Goal: Information Seeking & Learning: Check status

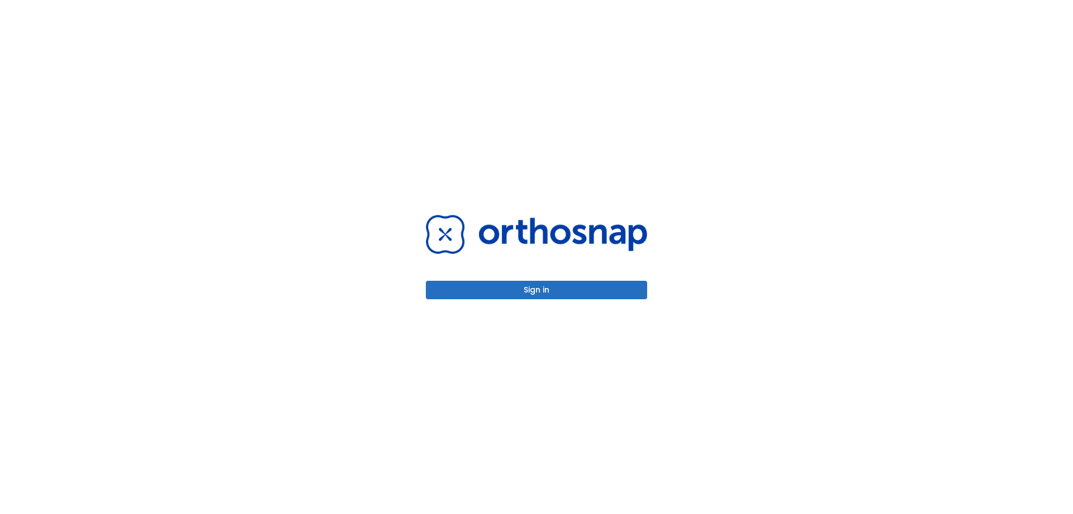
click at [634, 292] on button "Sign in" at bounding box center [536, 290] width 221 height 18
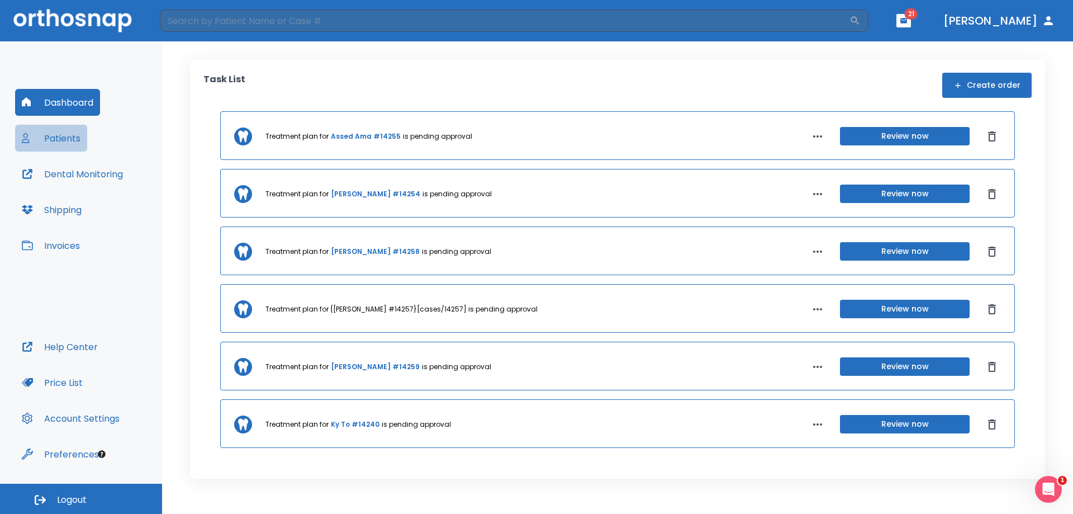
click at [84, 134] on button "Patients" at bounding box center [51, 138] width 72 height 27
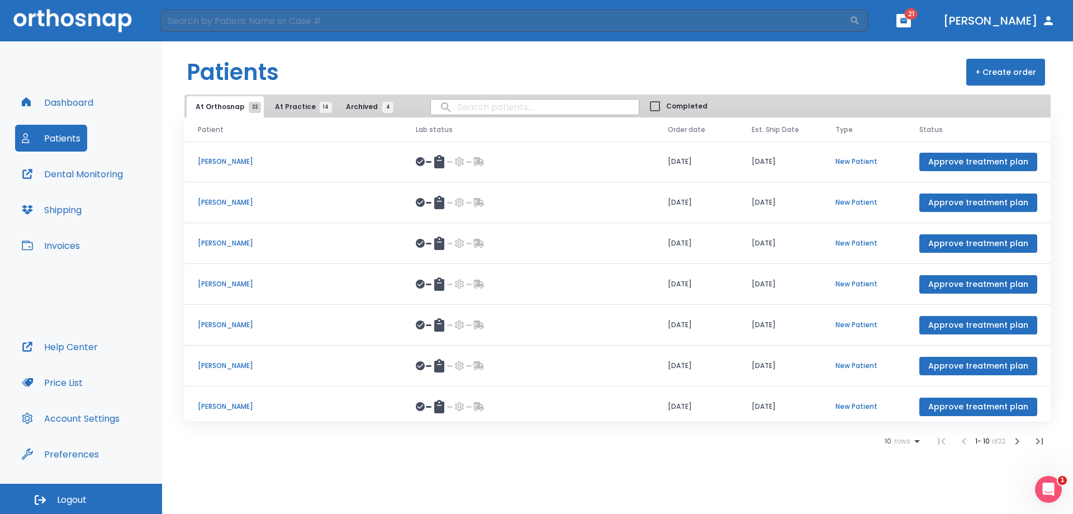
click at [292, 110] on span "At Practice 14" at bounding box center [300, 107] width 51 height 10
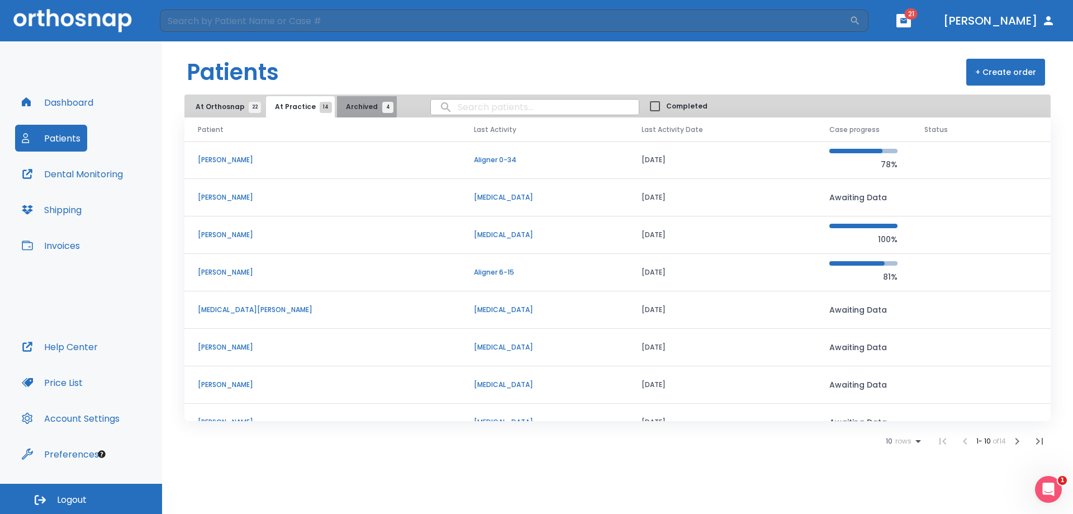
click at [348, 102] on span "Archived 4" at bounding box center [367, 107] width 42 height 10
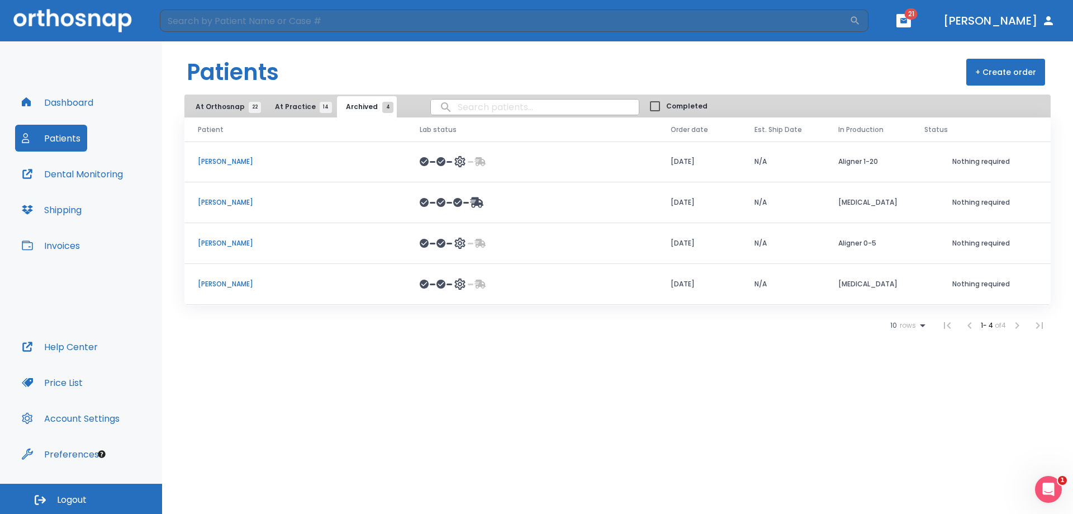
click at [301, 105] on span "At Practice 14" at bounding box center [300, 107] width 51 height 10
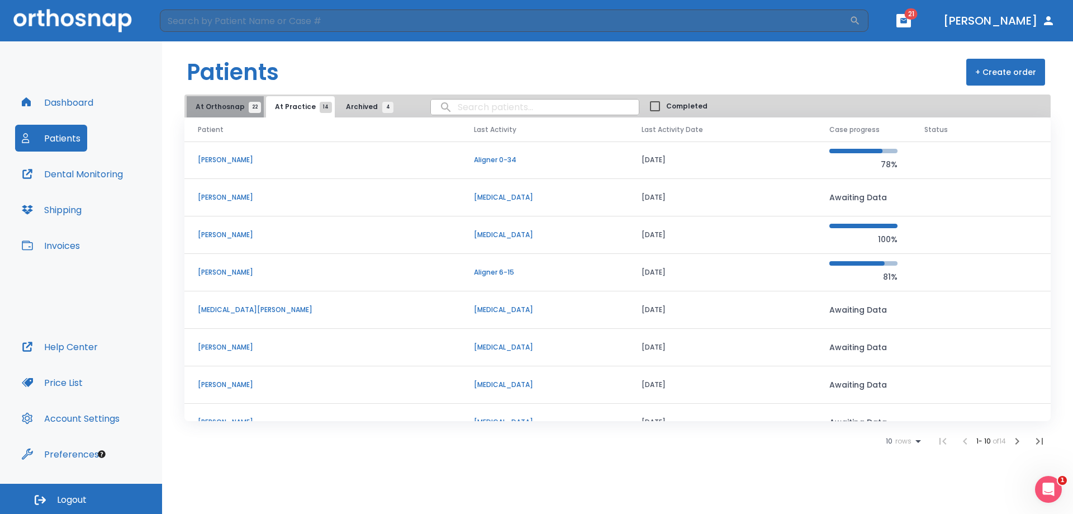
click at [235, 107] on span "At Orthosnap 22" at bounding box center [225, 107] width 59 height 10
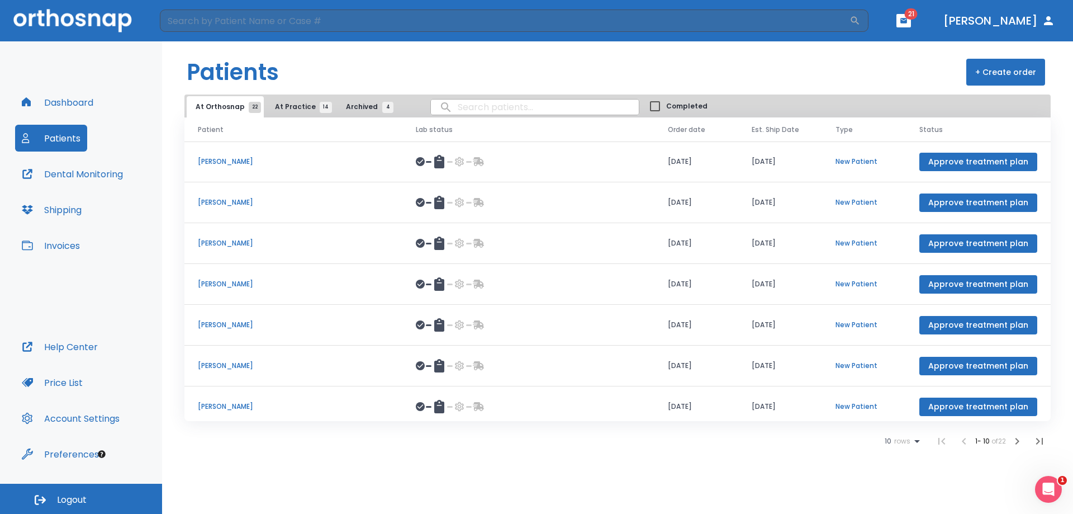
click at [489, 111] on input "search" at bounding box center [535, 107] width 208 height 22
type input "manibod"
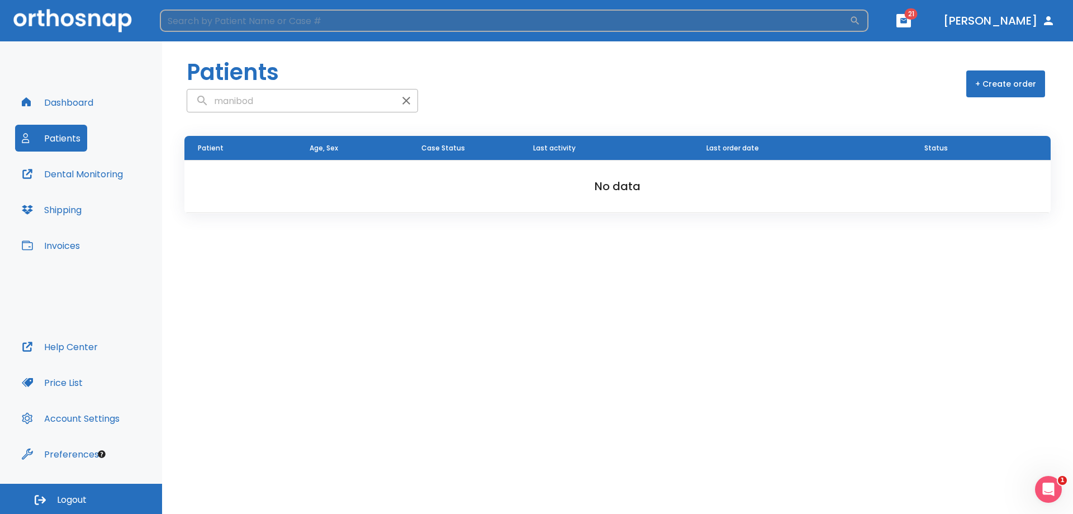
click at [315, 24] on input "search" at bounding box center [505, 21] width 690 height 22
type input "manibod"
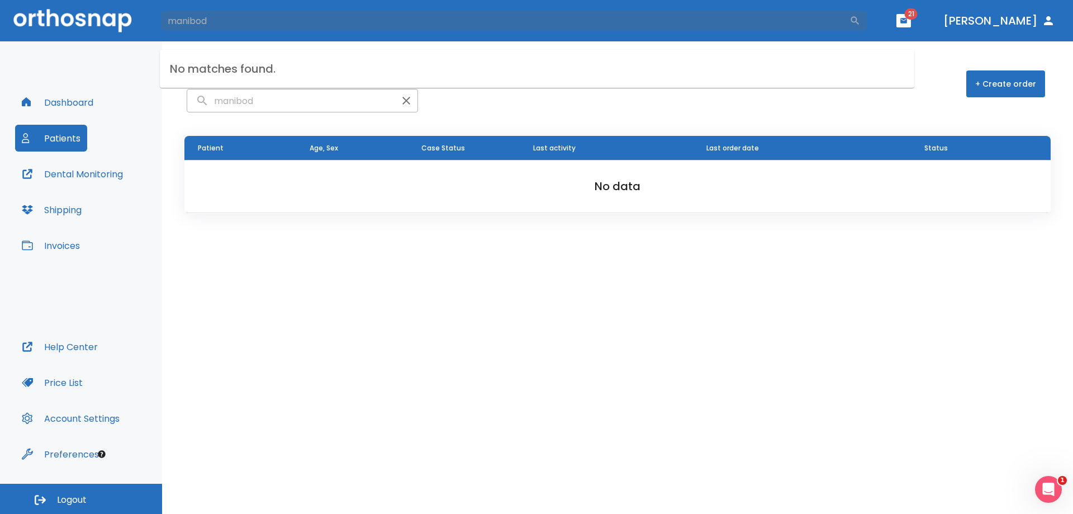
click at [413, 188] on h2 "No data" at bounding box center [617, 186] width 831 height 17
